Goal: Task Accomplishment & Management: Manage account settings

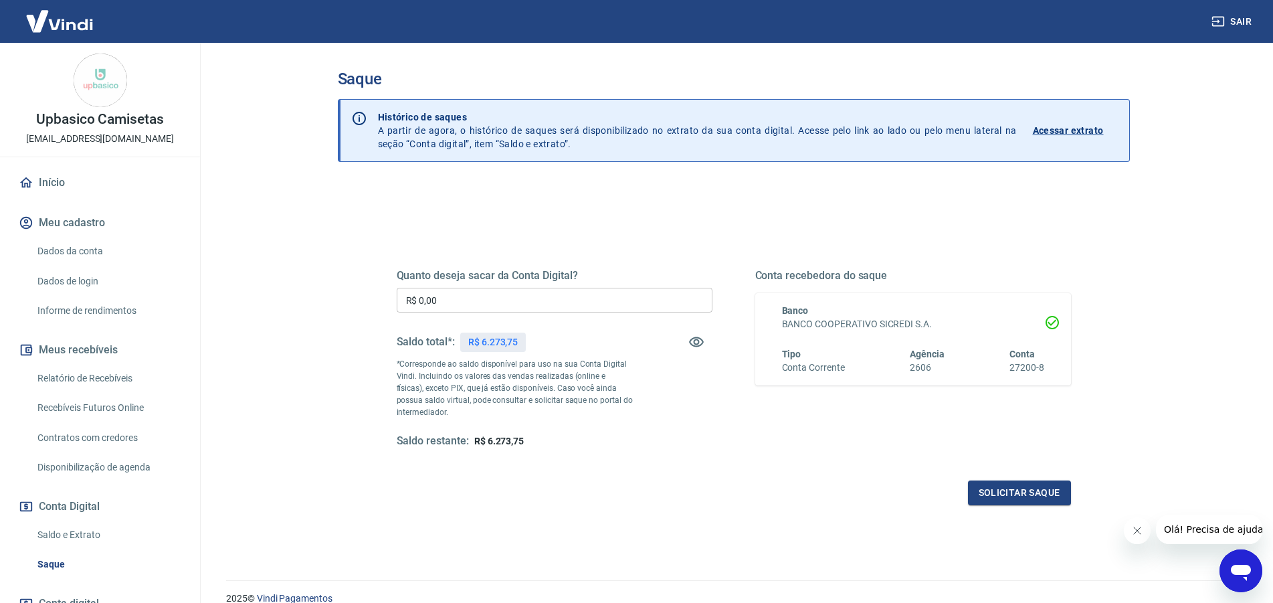
drag, startPoint x: 476, startPoint y: 312, endPoint x: 226, endPoint y: 331, distance: 250.3
click at [397, 312] on input "R$ 0,00" at bounding box center [555, 300] width 316 height 25
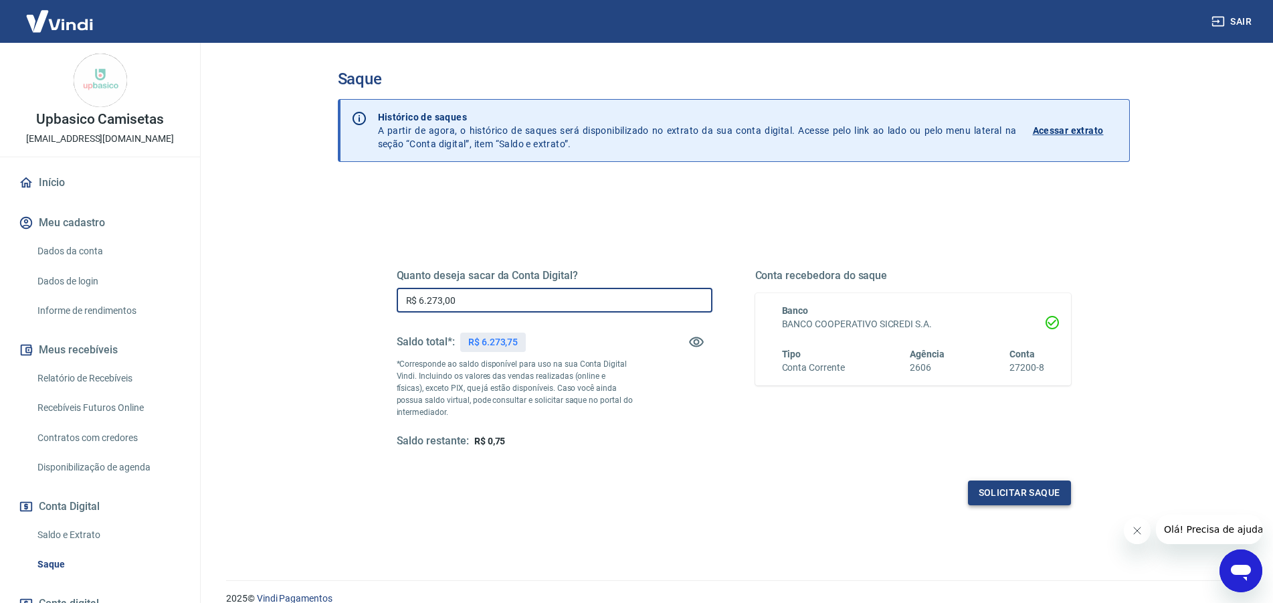
type input "R$ 6.273,00"
click at [994, 482] on button "Solicitar saque" at bounding box center [1019, 492] width 103 height 25
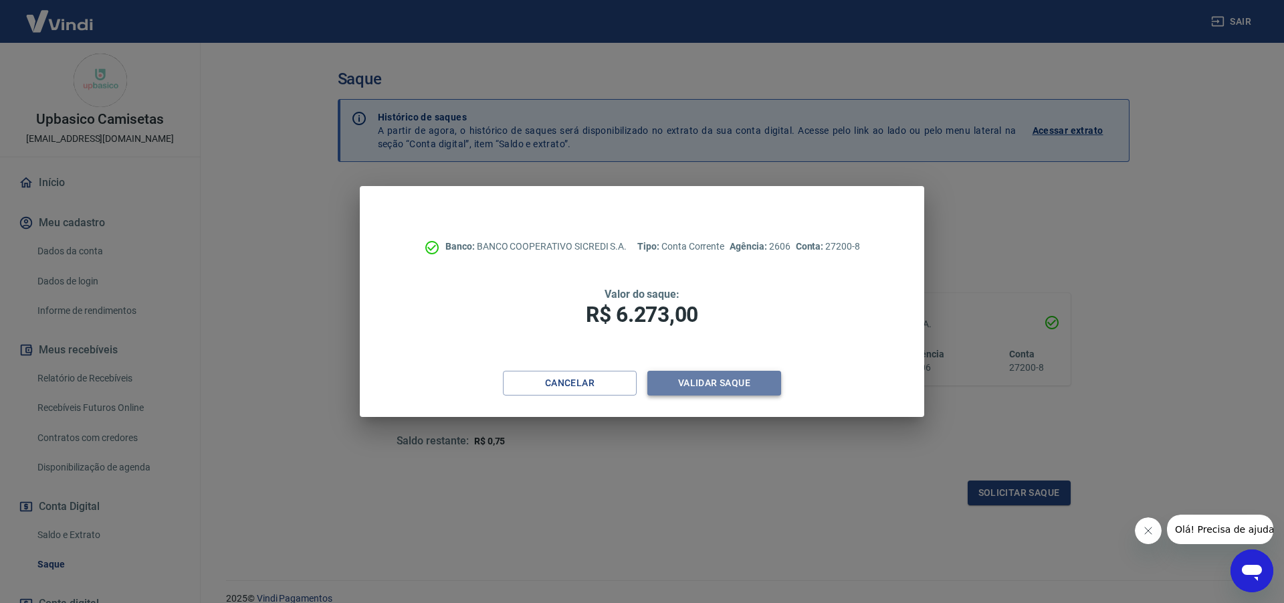
click at [732, 383] on button "Validar saque" at bounding box center [715, 383] width 134 height 25
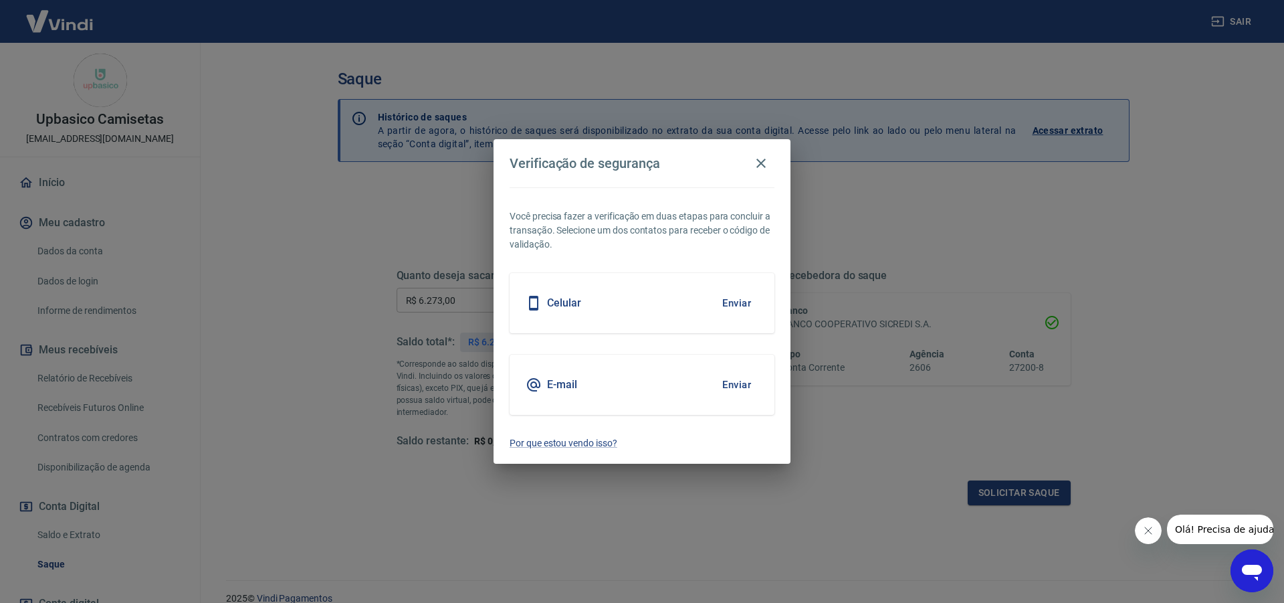
click at [727, 289] on div "Celular Enviar" at bounding box center [642, 303] width 265 height 60
click at [734, 304] on button "Enviar" at bounding box center [736, 303] width 43 height 28
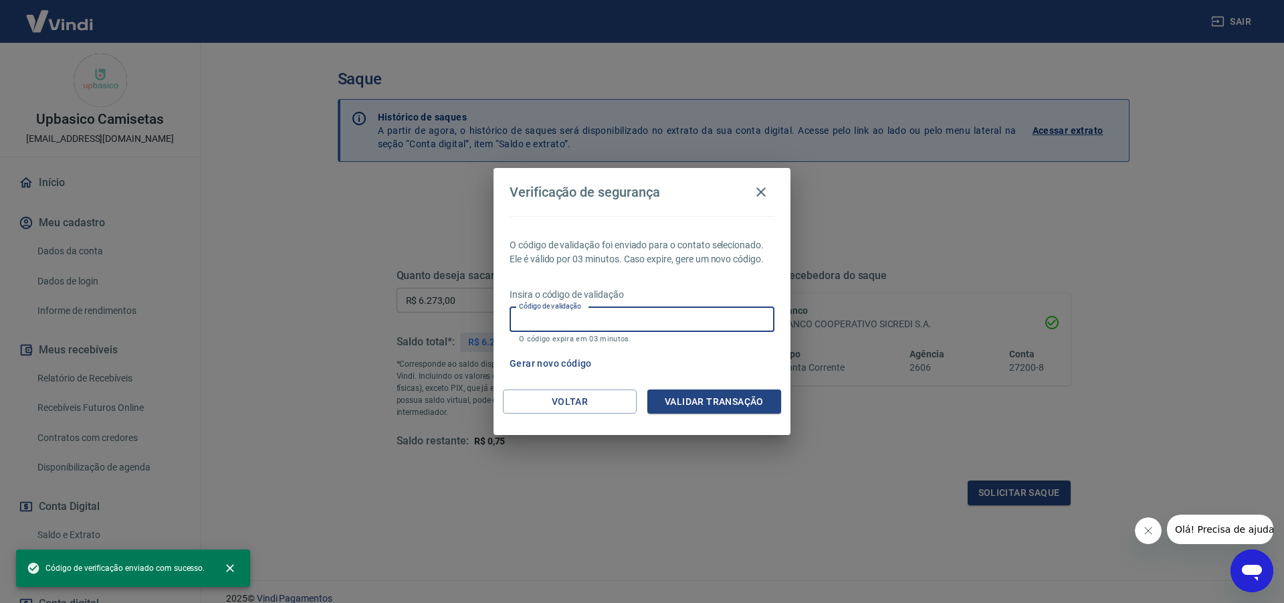
click at [601, 314] on input "Código de validação" at bounding box center [642, 319] width 265 height 25
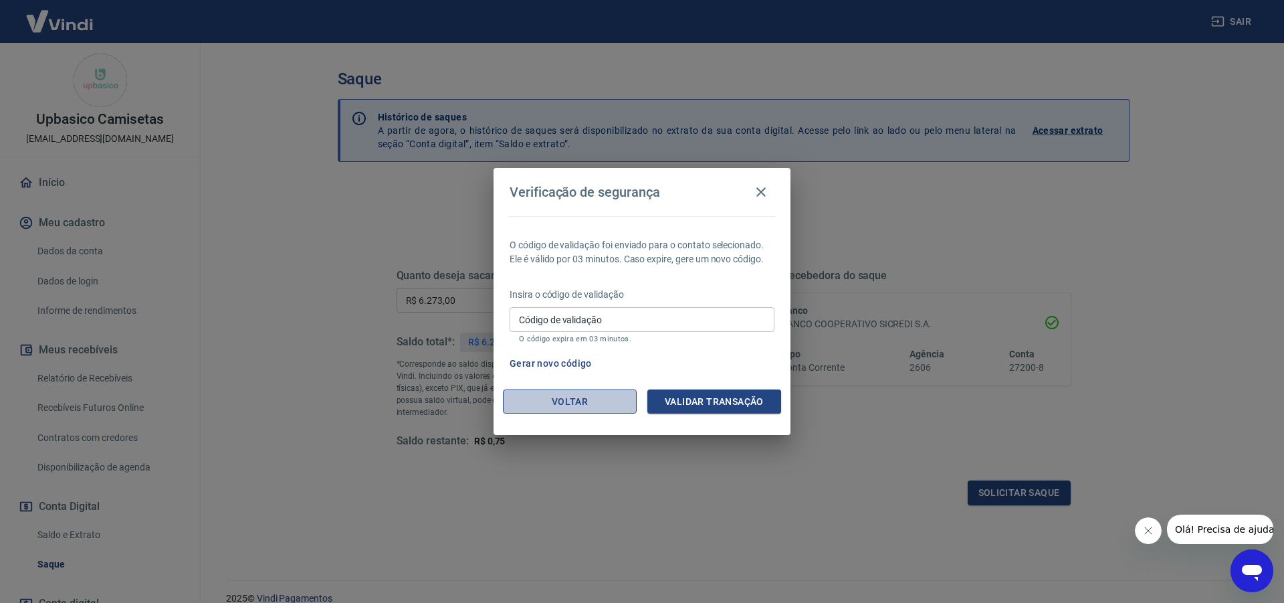
click at [575, 411] on button "Voltar" at bounding box center [570, 401] width 134 height 25
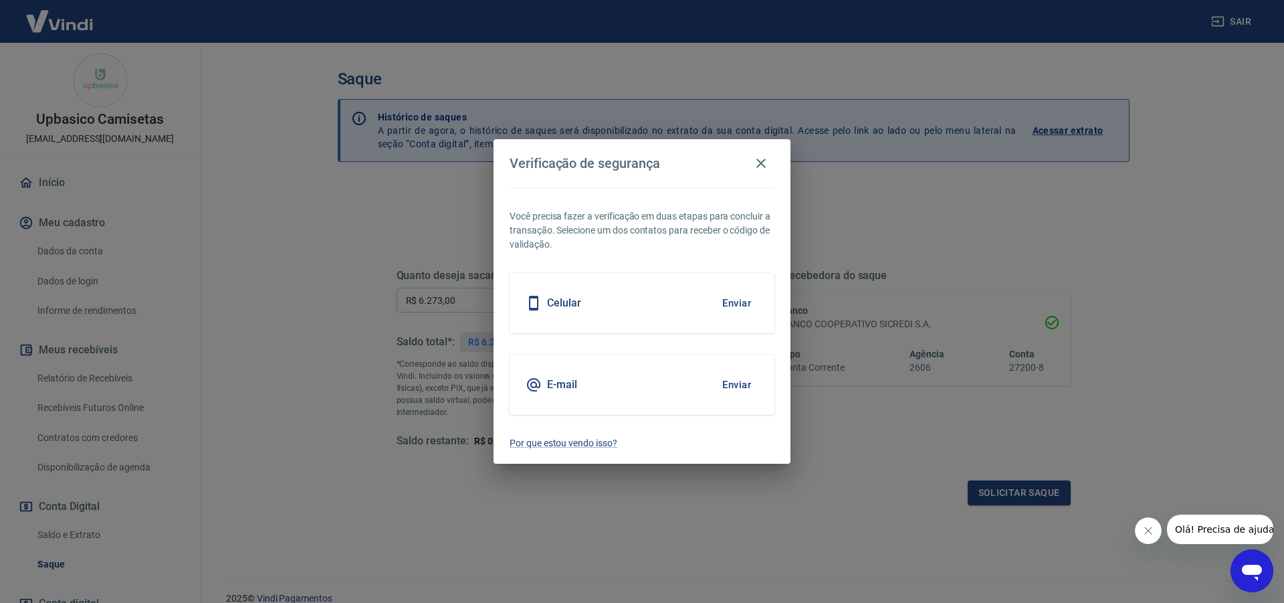
click at [574, 383] on h5 "E-mail" at bounding box center [562, 384] width 30 height 13
click at [743, 380] on button "Enviar" at bounding box center [736, 385] width 43 height 28
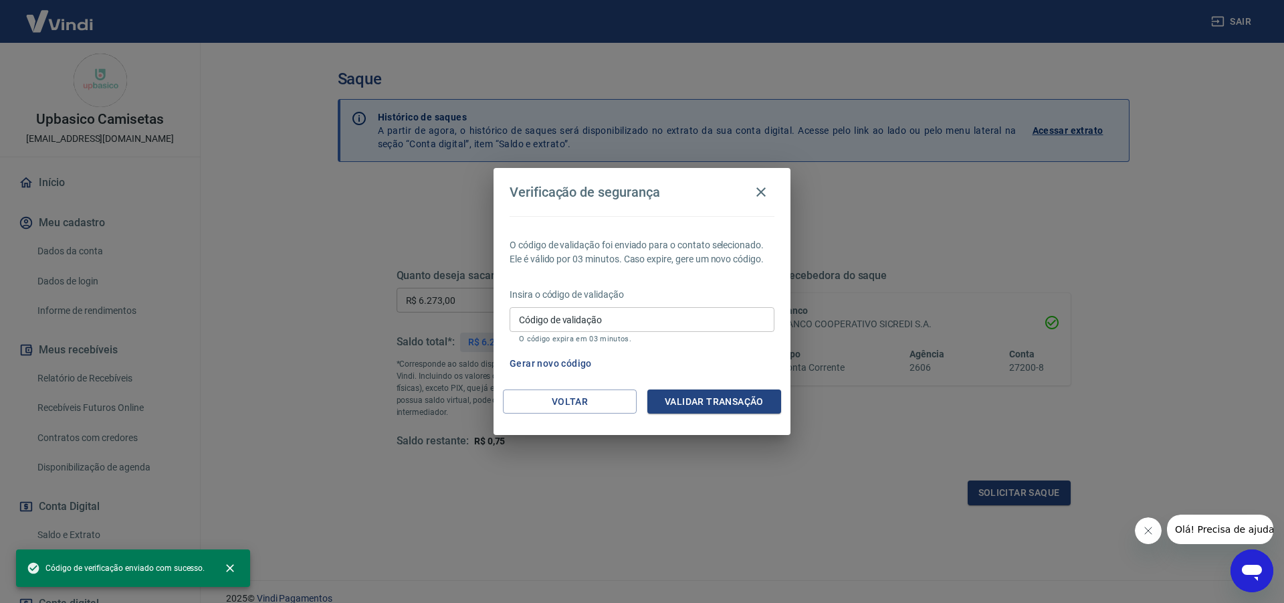
click at [654, 322] on input "Código de validação" at bounding box center [642, 319] width 265 height 25
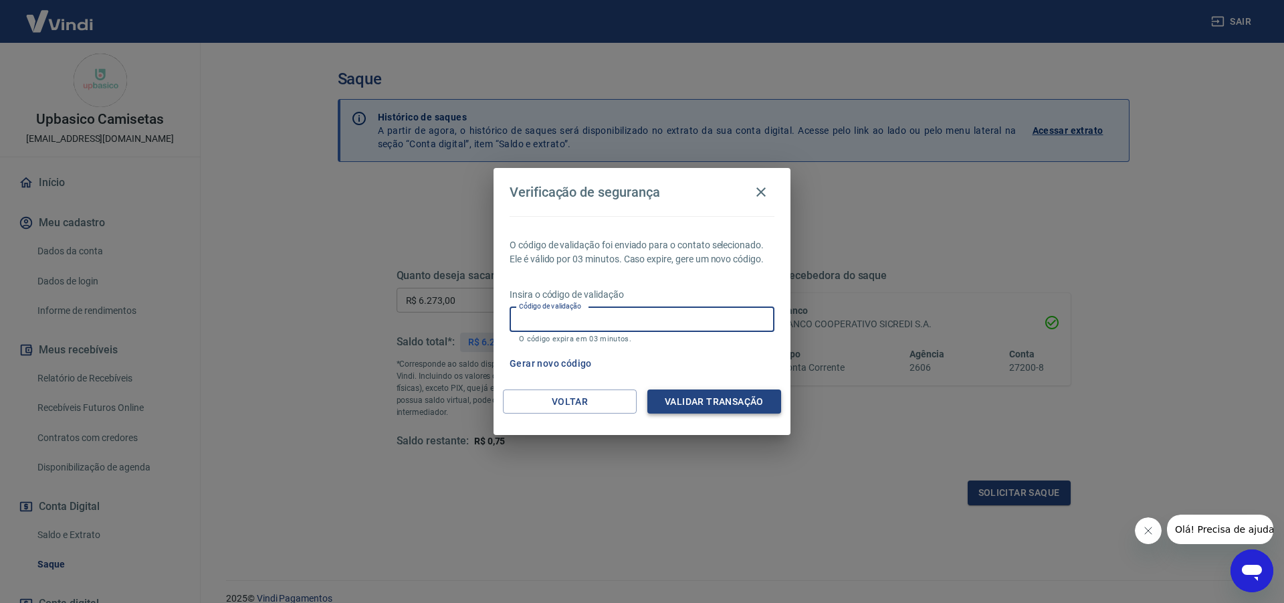
paste input "290192"
type input "290192"
click at [669, 402] on button "Validar transação" at bounding box center [715, 401] width 134 height 25
